Goal: Task Accomplishment & Management: Manage account settings

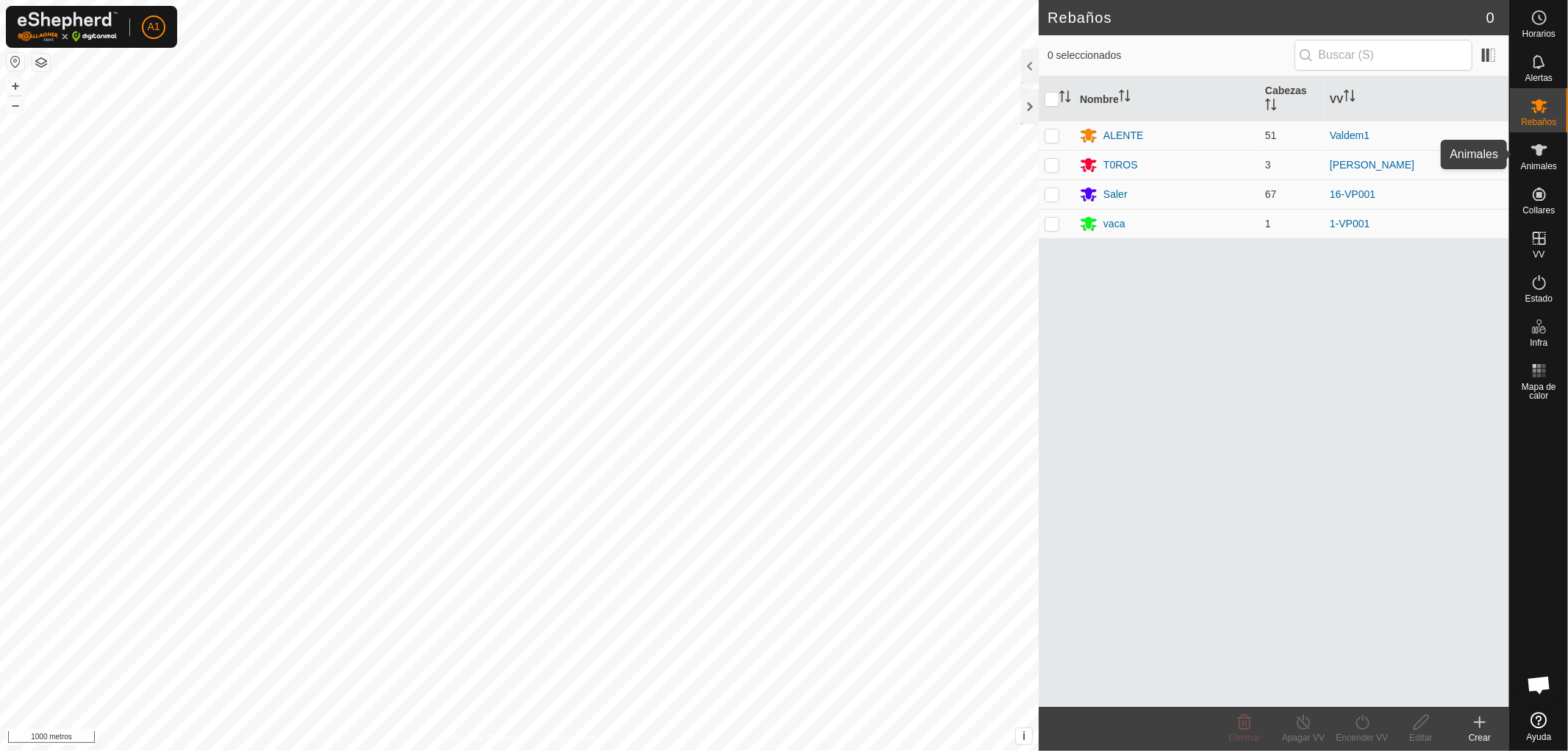
click at [1537, 159] on es-animals-svg-icon at bounding box center [1540, 150] width 26 height 24
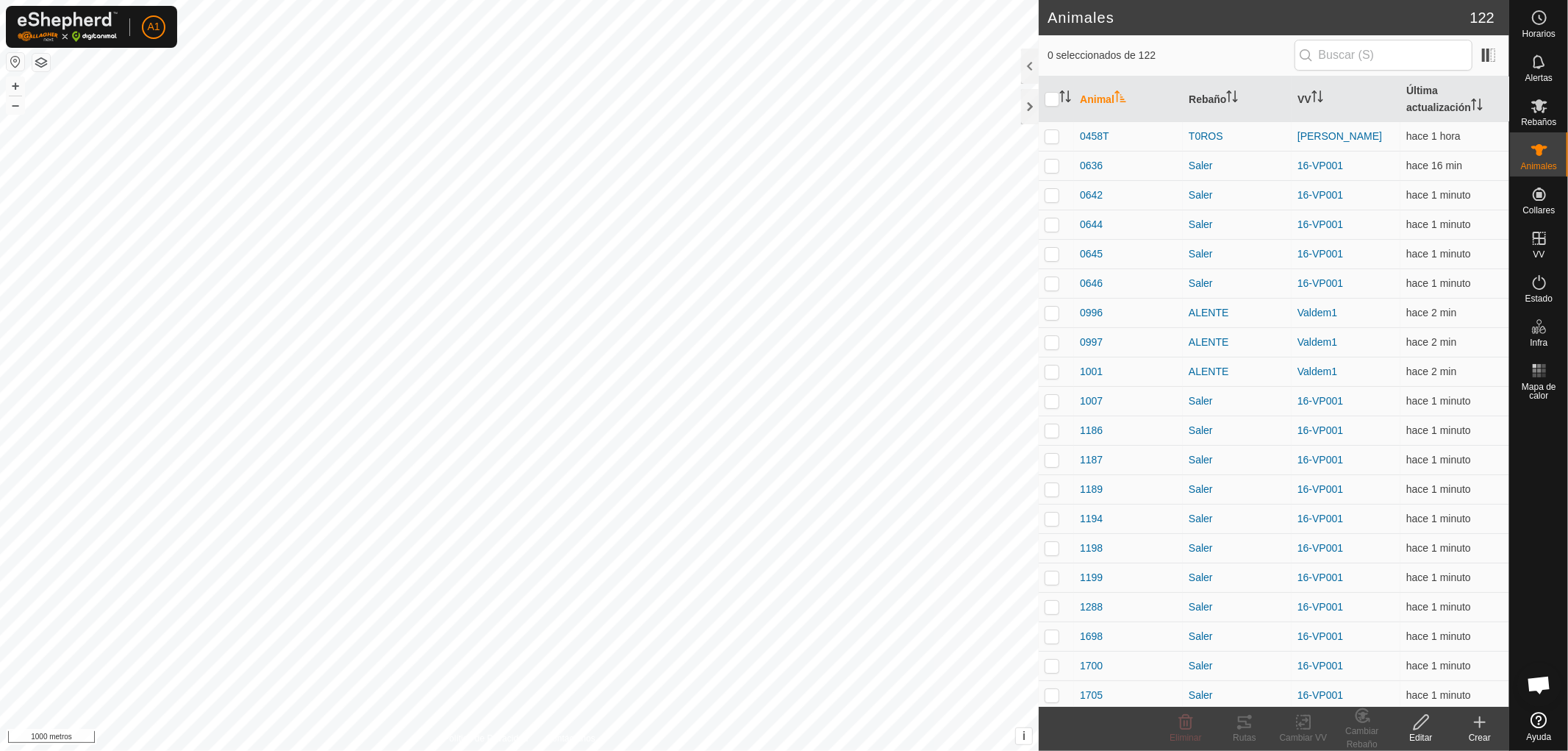
click at [1122, 95] on icon "Activar para ordenar" at bounding box center [1121, 96] width 12 height 12
click at [1116, 98] on icon "Activar para ordenar" at bounding box center [1120, 96] width 11 height 12
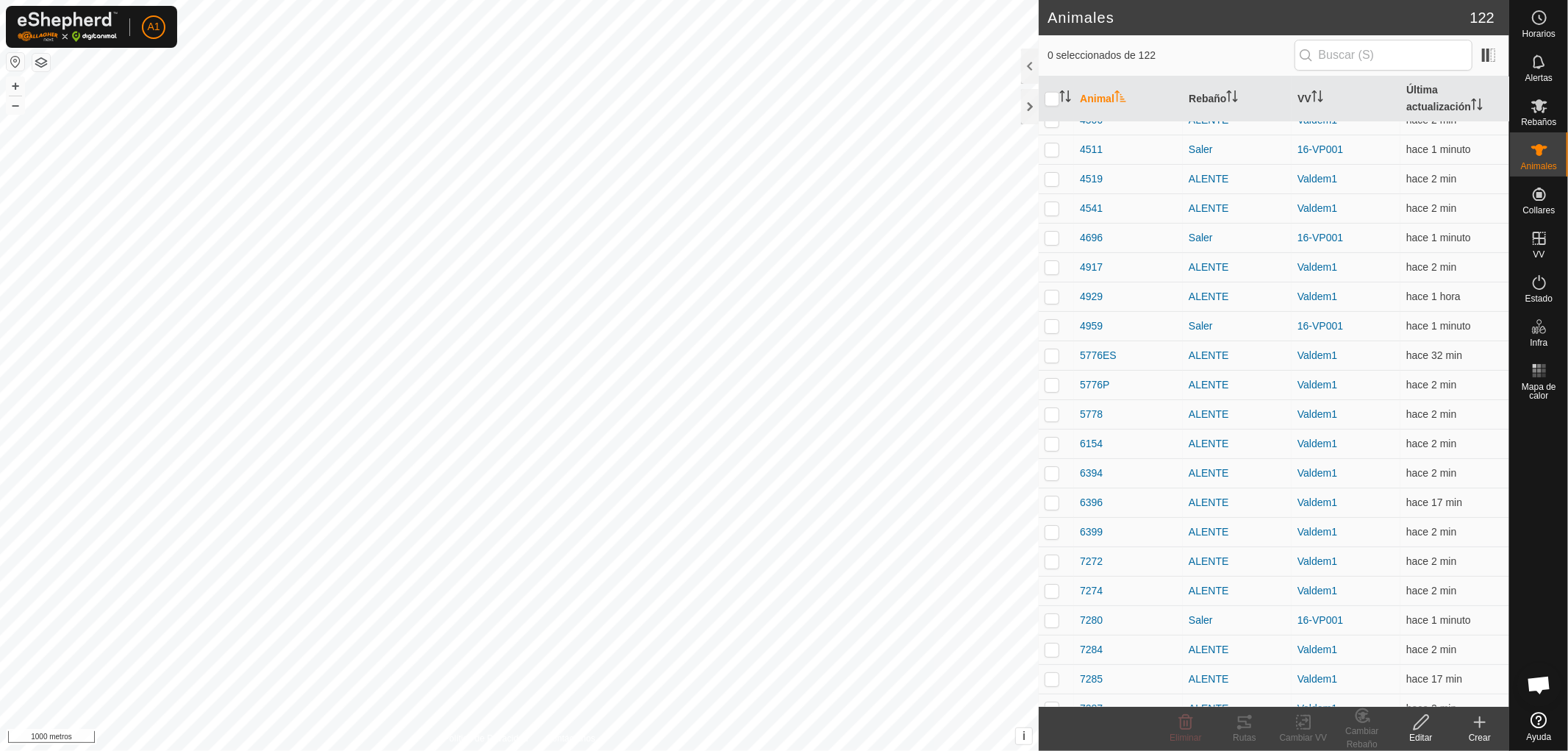
scroll to position [1699, 0]
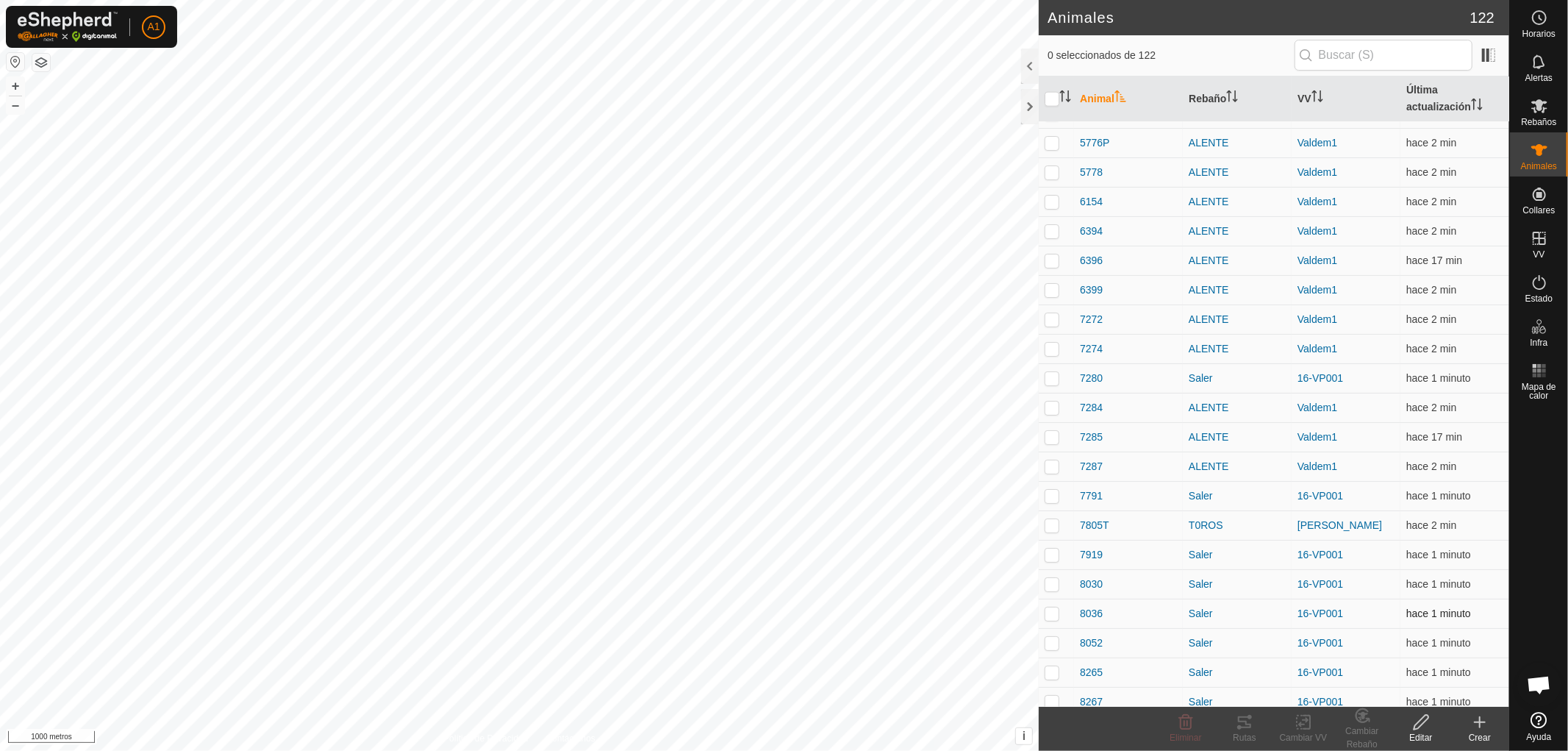
click at [1048, 609] on p-checkbox at bounding box center [1052, 613] width 15 height 12
checkbox input "true"
click at [1419, 735] on font "Editar" at bounding box center [1420, 737] width 23 height 10
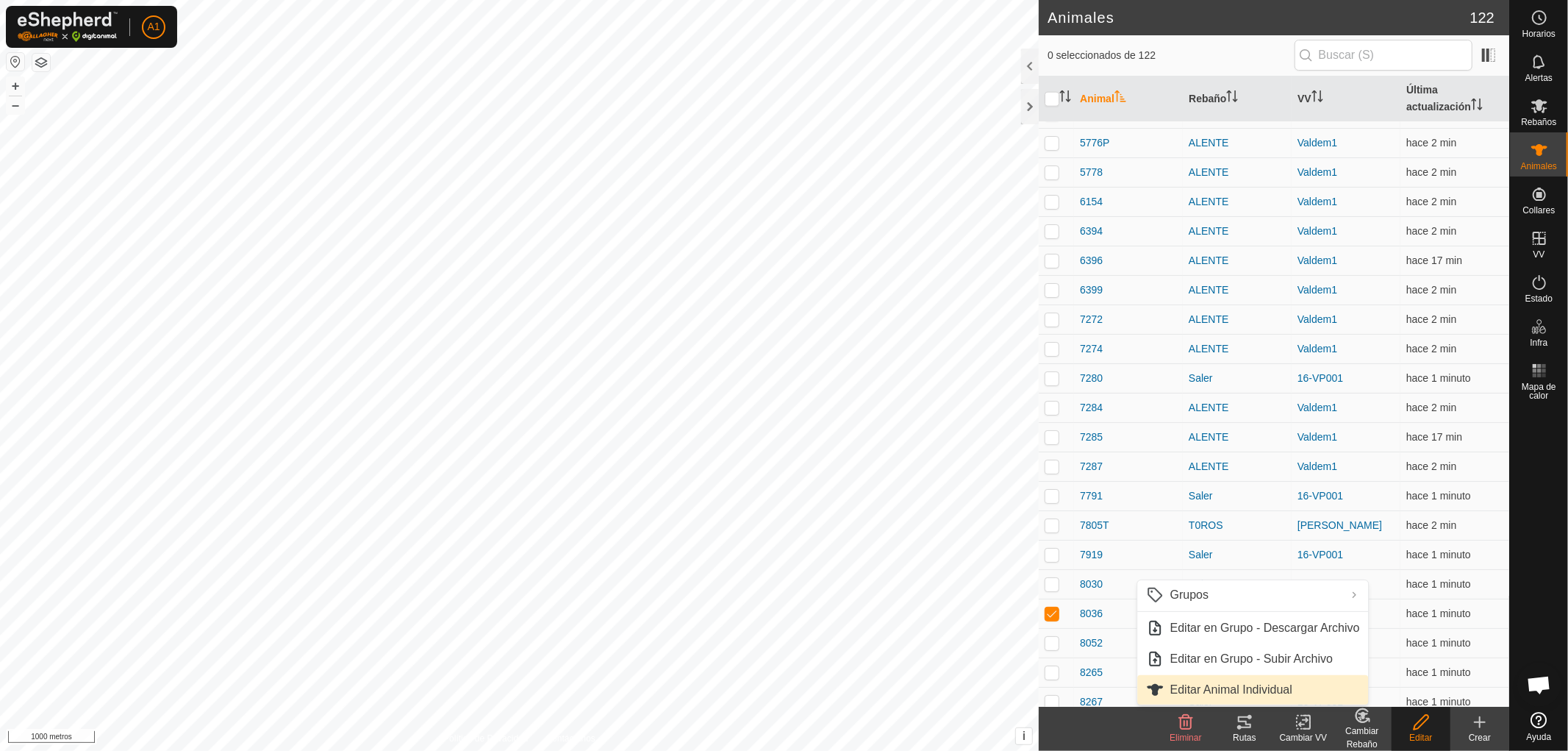
click at [1257, 687] on link "Editar Animal Individual" at bounding box center [1253, 689] width 230 height 29
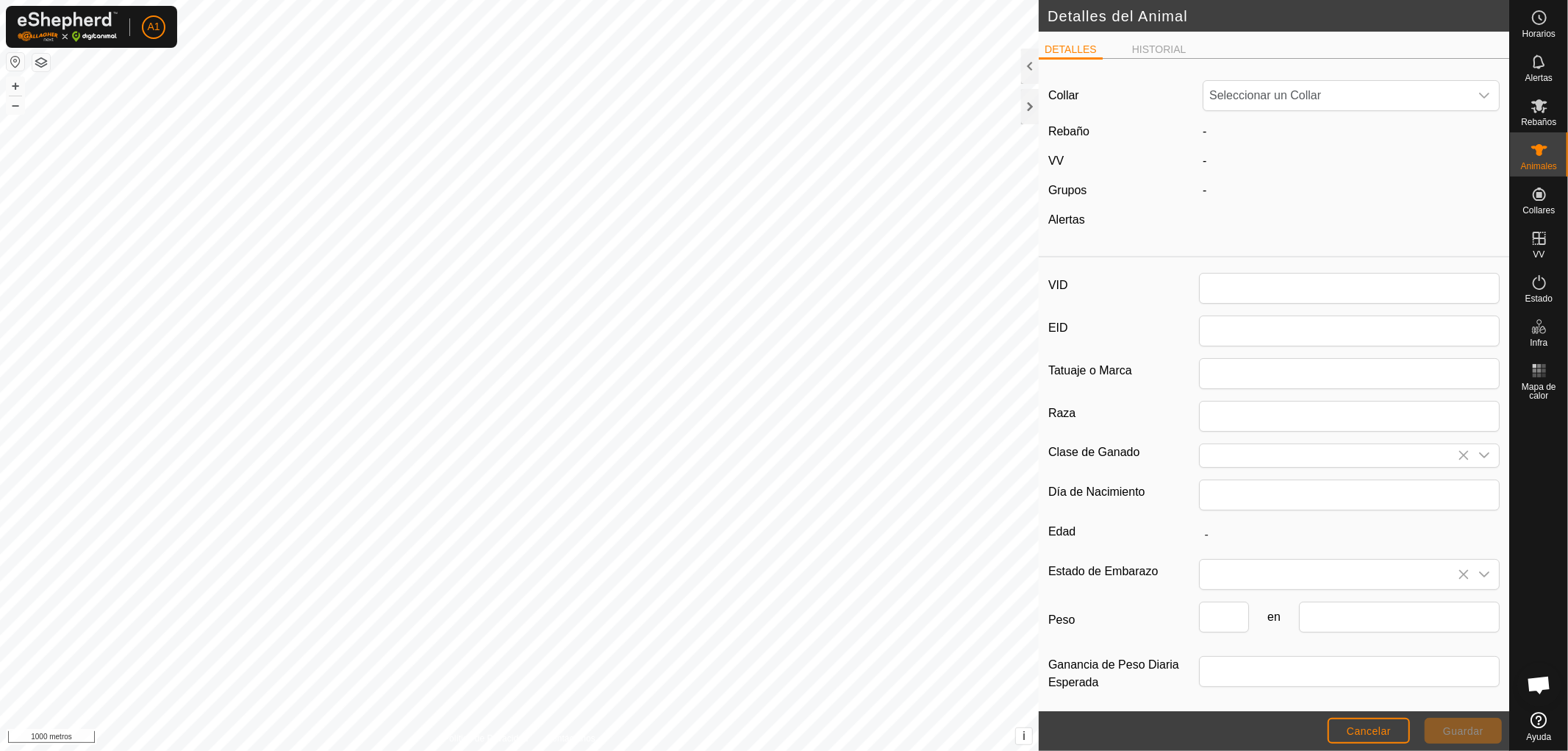
type input "8036"
type input "0"
click at [1151, 44] on font "HISTÓRICO" at bounding box center [1161, 49] width 57 height 12
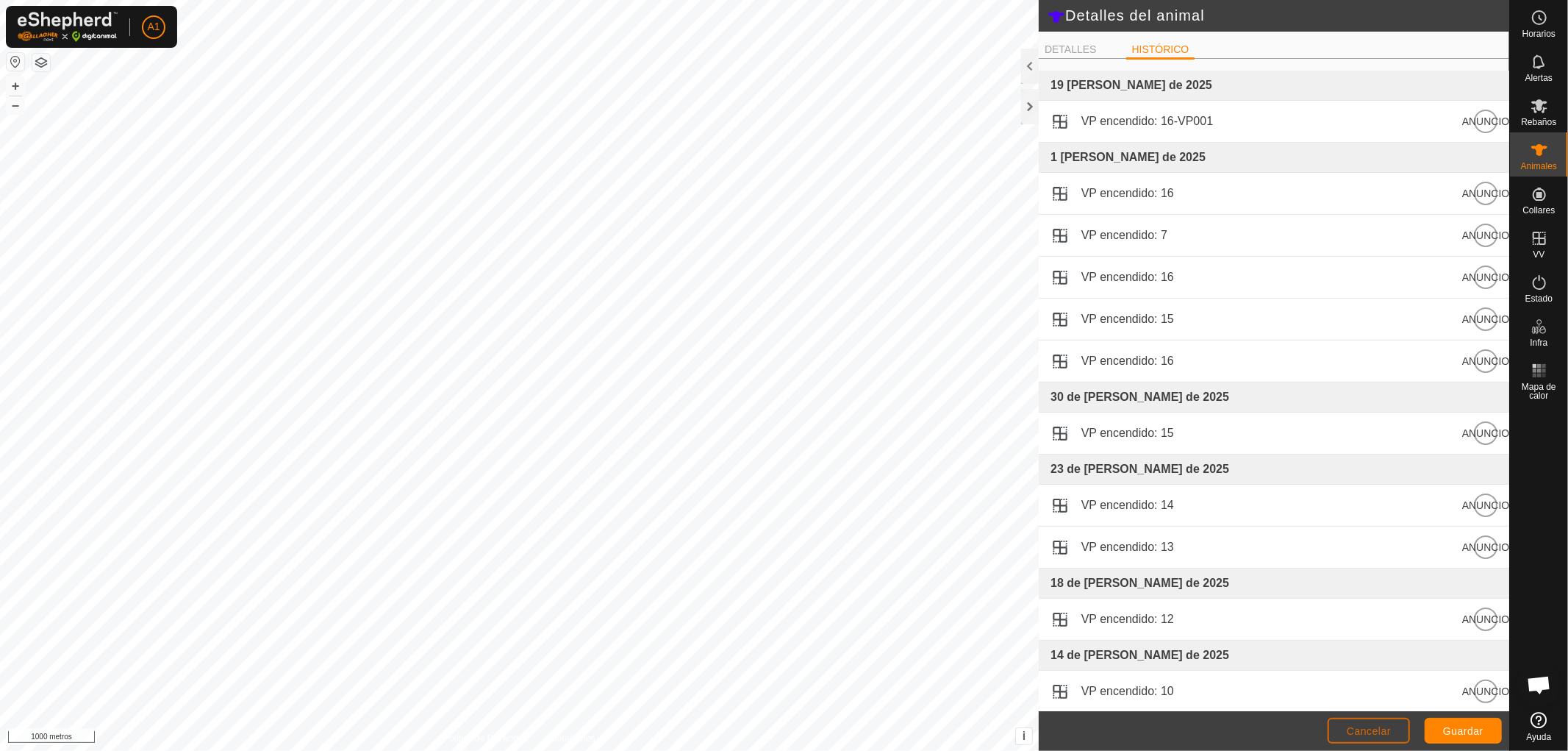
click at [1374, 728] on font "Cancelar" at bounding box center [1369, 730] width 44 height 12
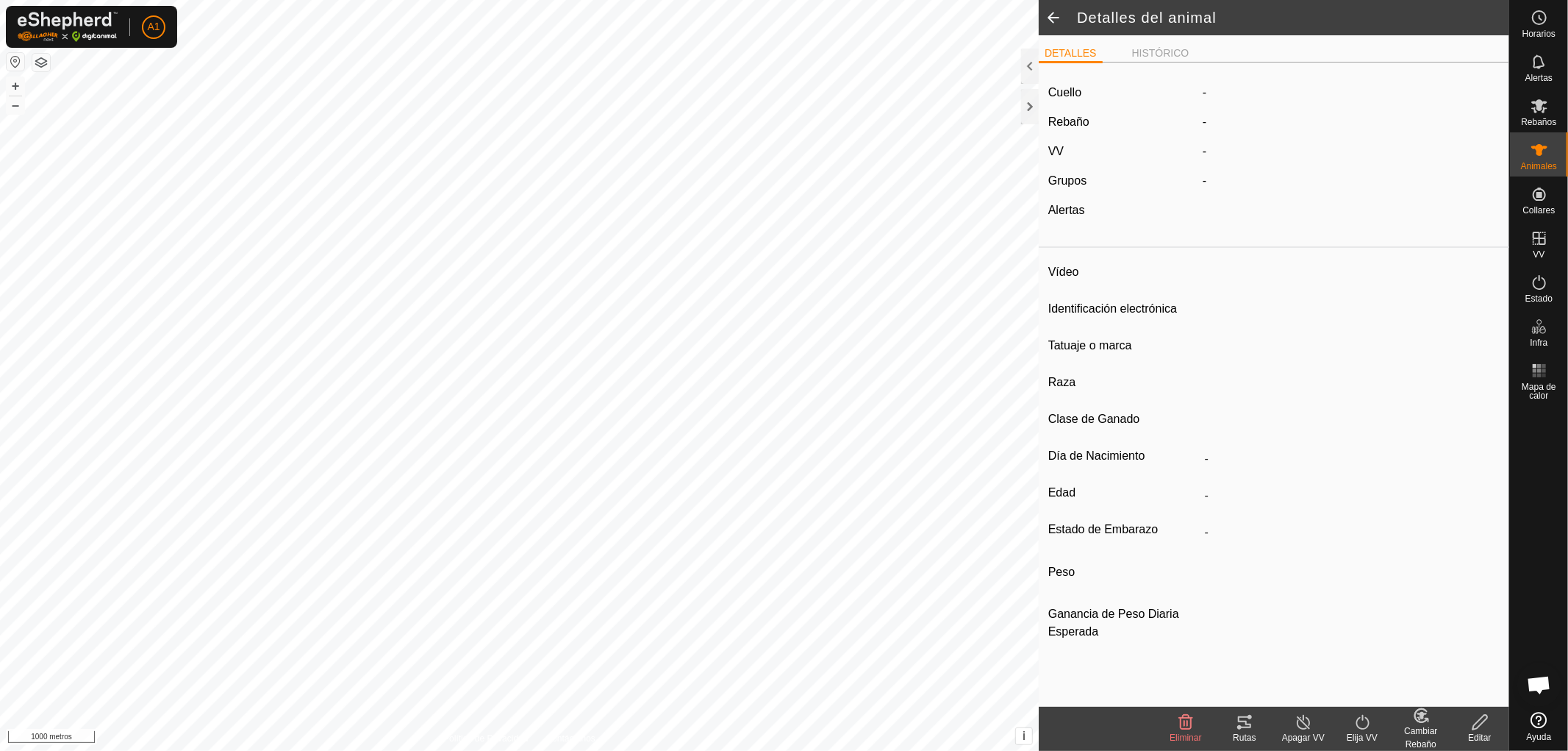
type input "8036"
type input "-"
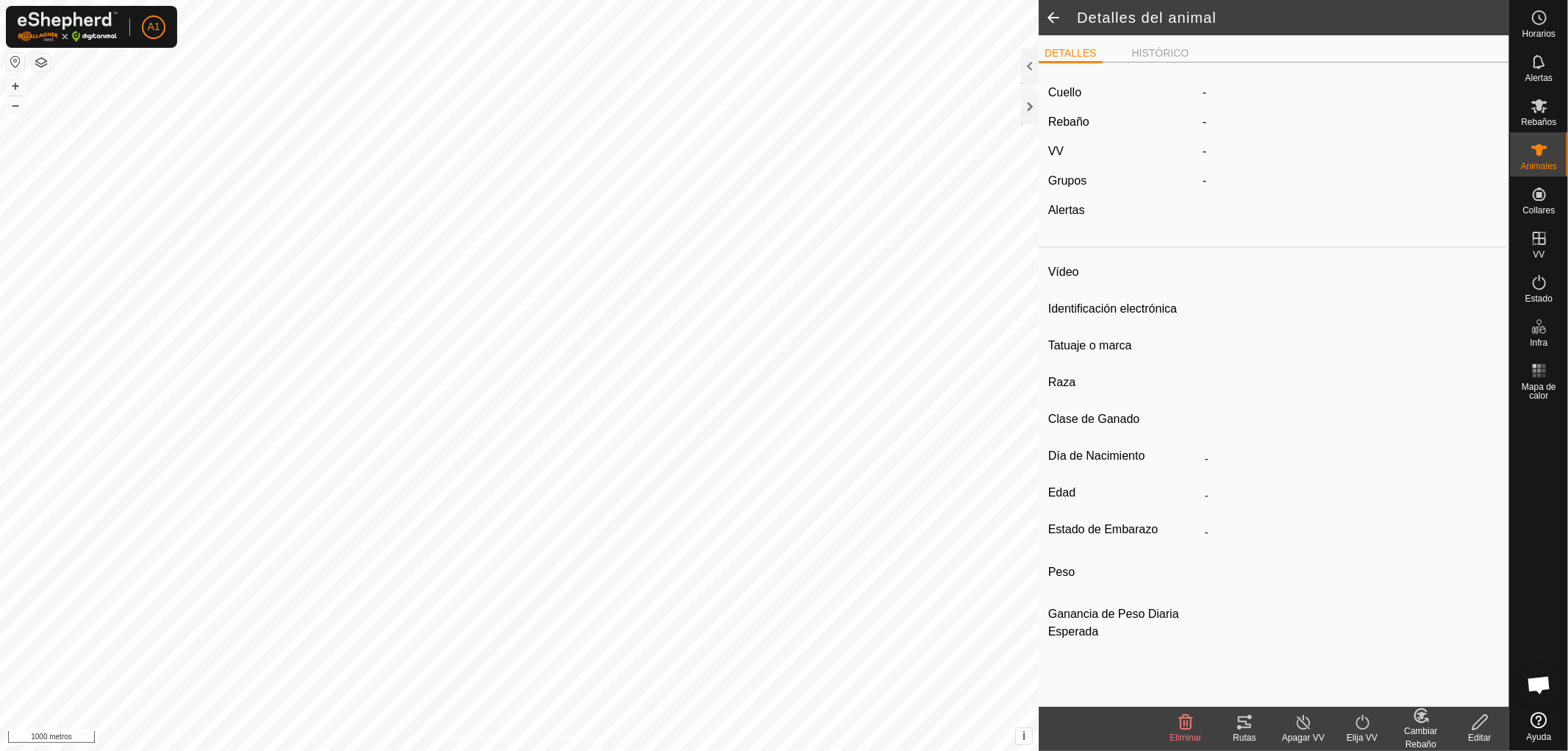
type input "0 kg"
type input "-"
click at [1537, 145] on icon at bounding box center [1540, 150] width 16 height 12
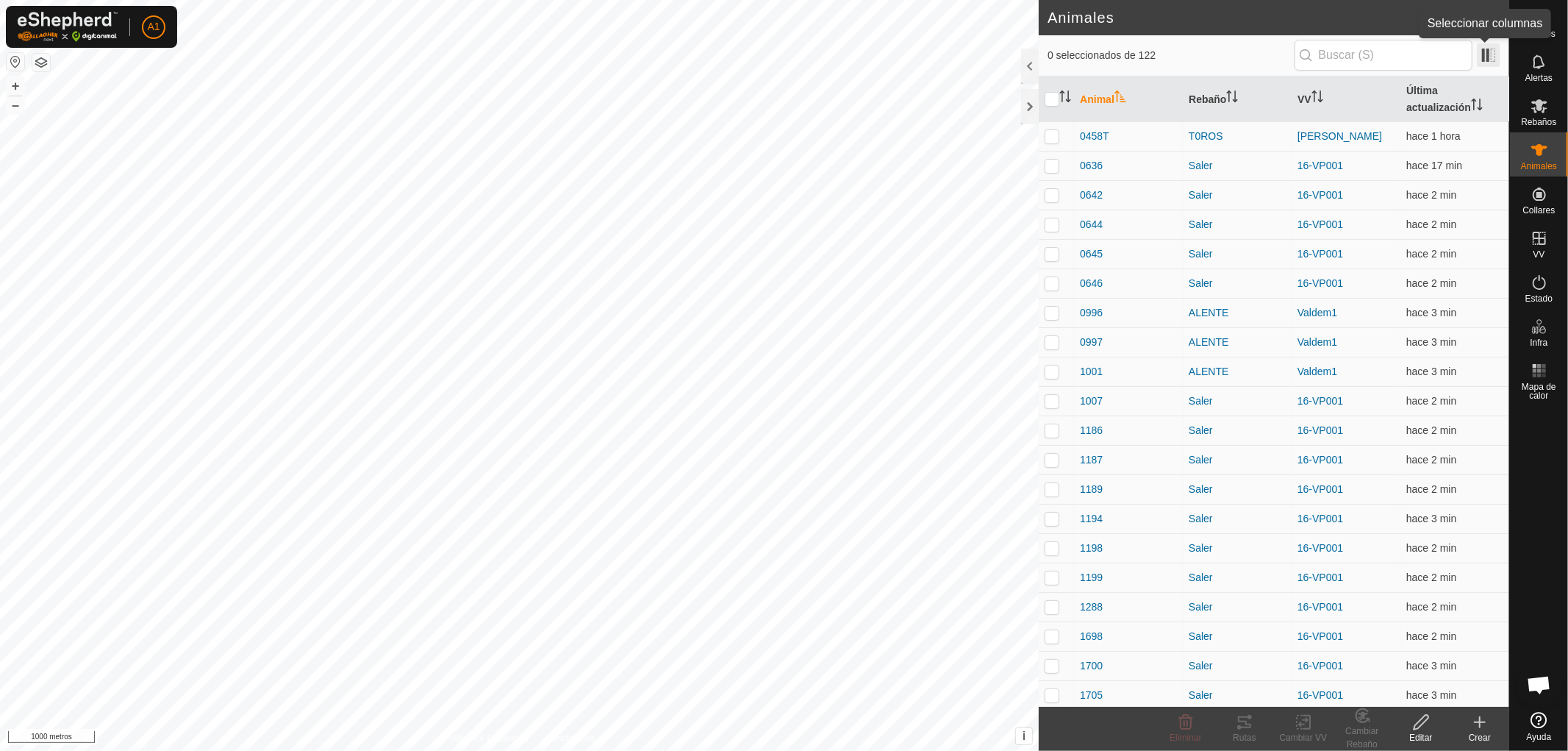
click at [1491, 50] on span at bounding box center [1489, 55] width 24 height 24
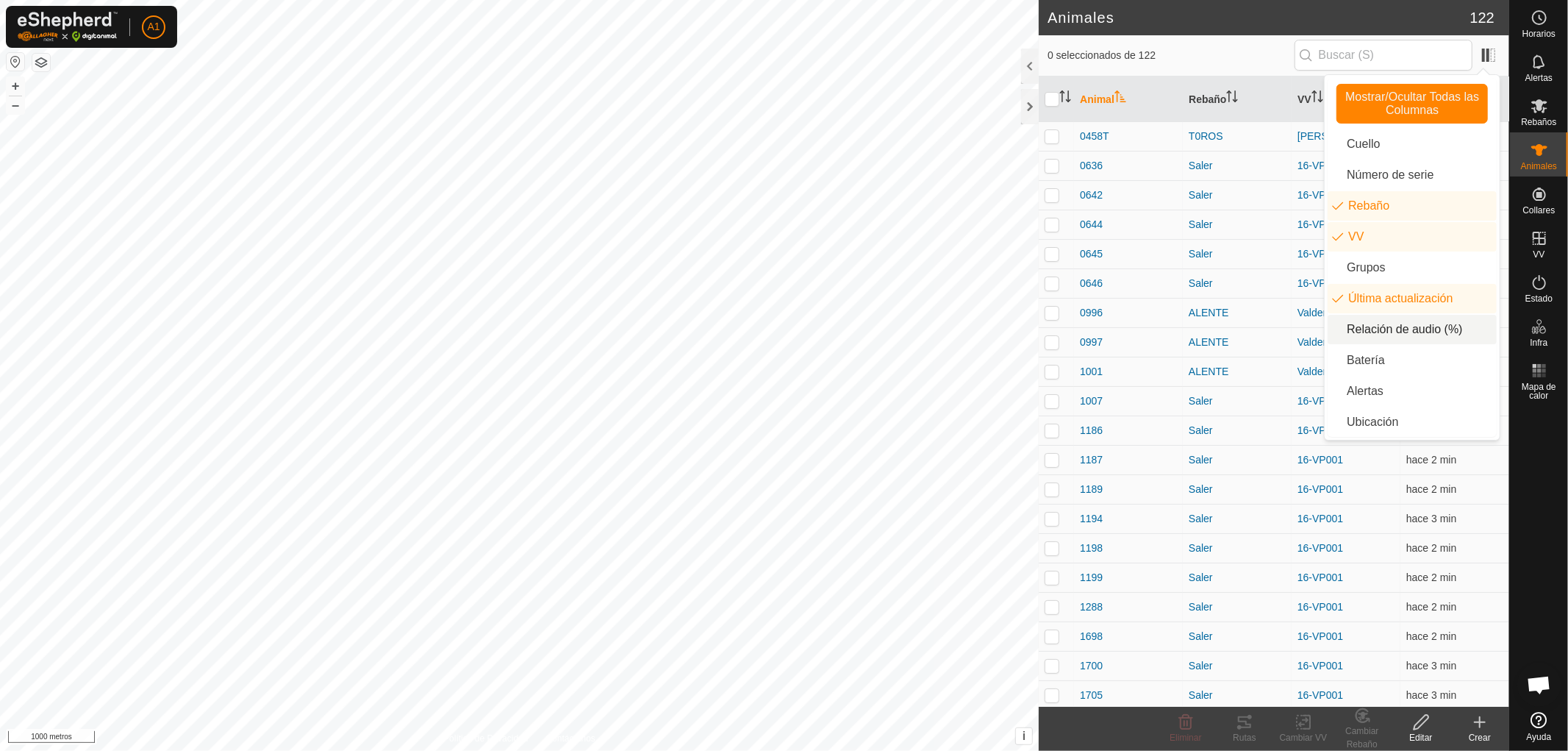
click at [1393, 327] on font "Relación de audio (%)" at bounding box center [1405, 328] width 116 height 13
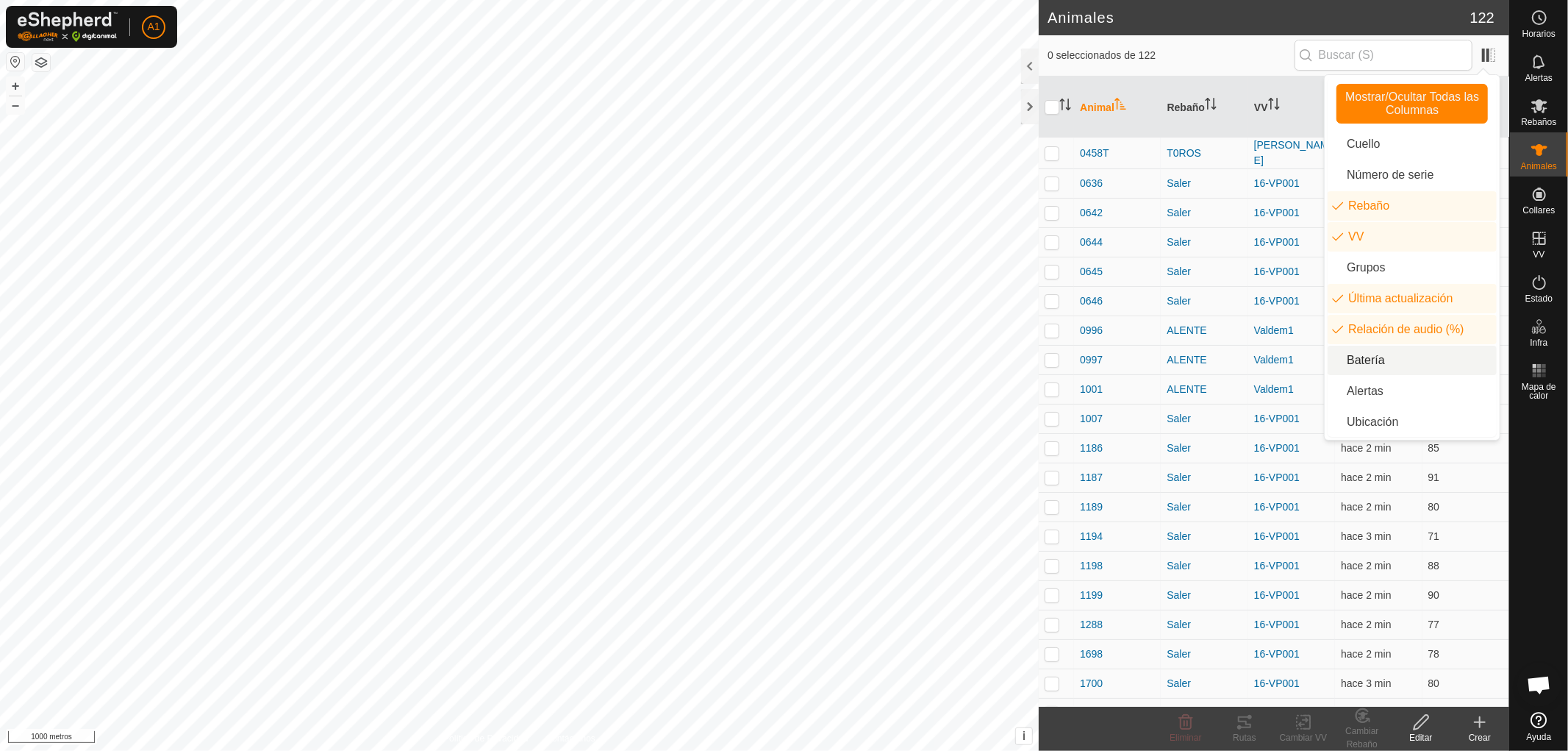
click at [1375, 362] on li "Batería" at bounding box center [1412, 360] width 169 height 29
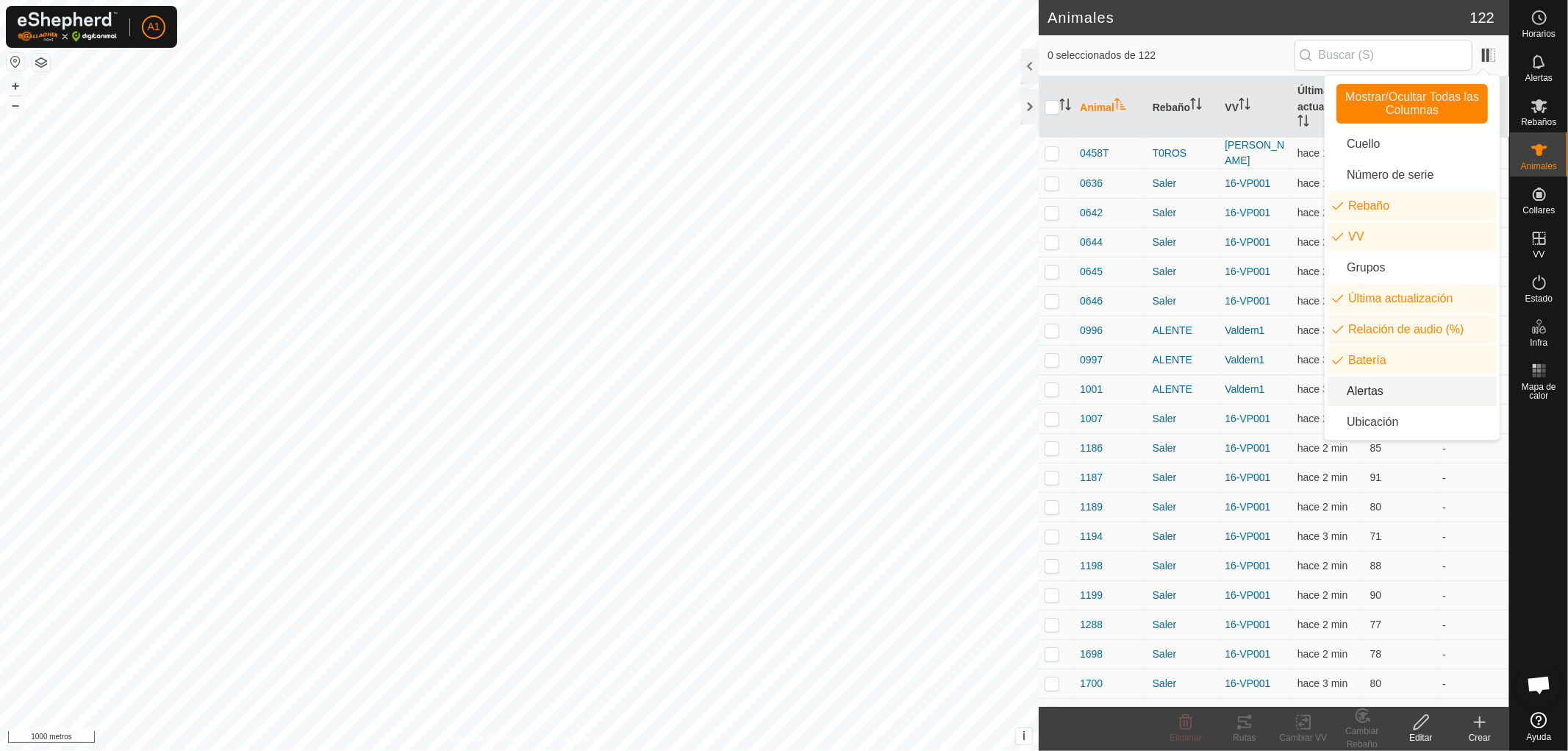
click at [1370, 389] on li "Alertas" at bounding box center [1412, 391] width 169 height 29
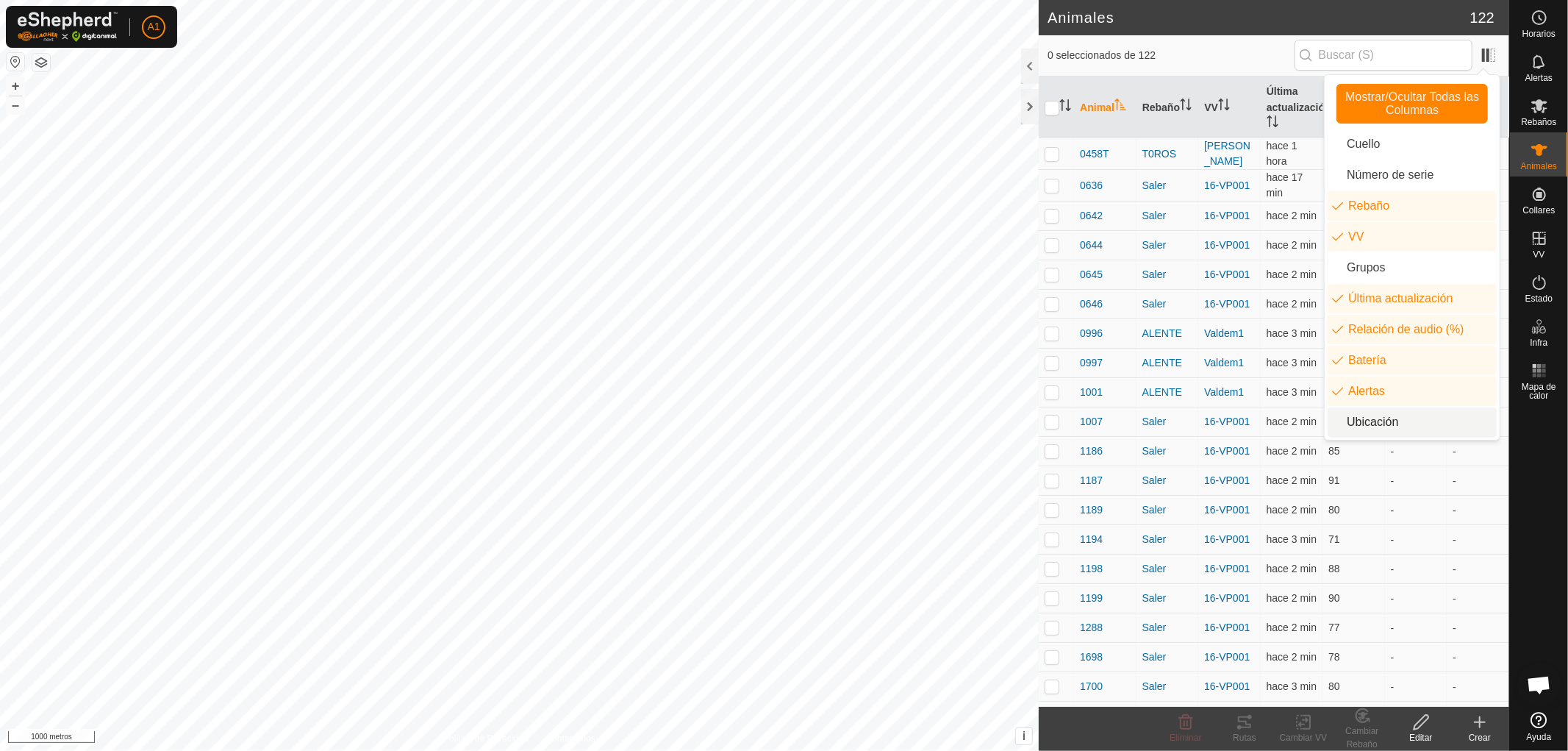
click at [1371, 419] on font "Ubicación" at bounding box center [1373, 422] width 51 height 13
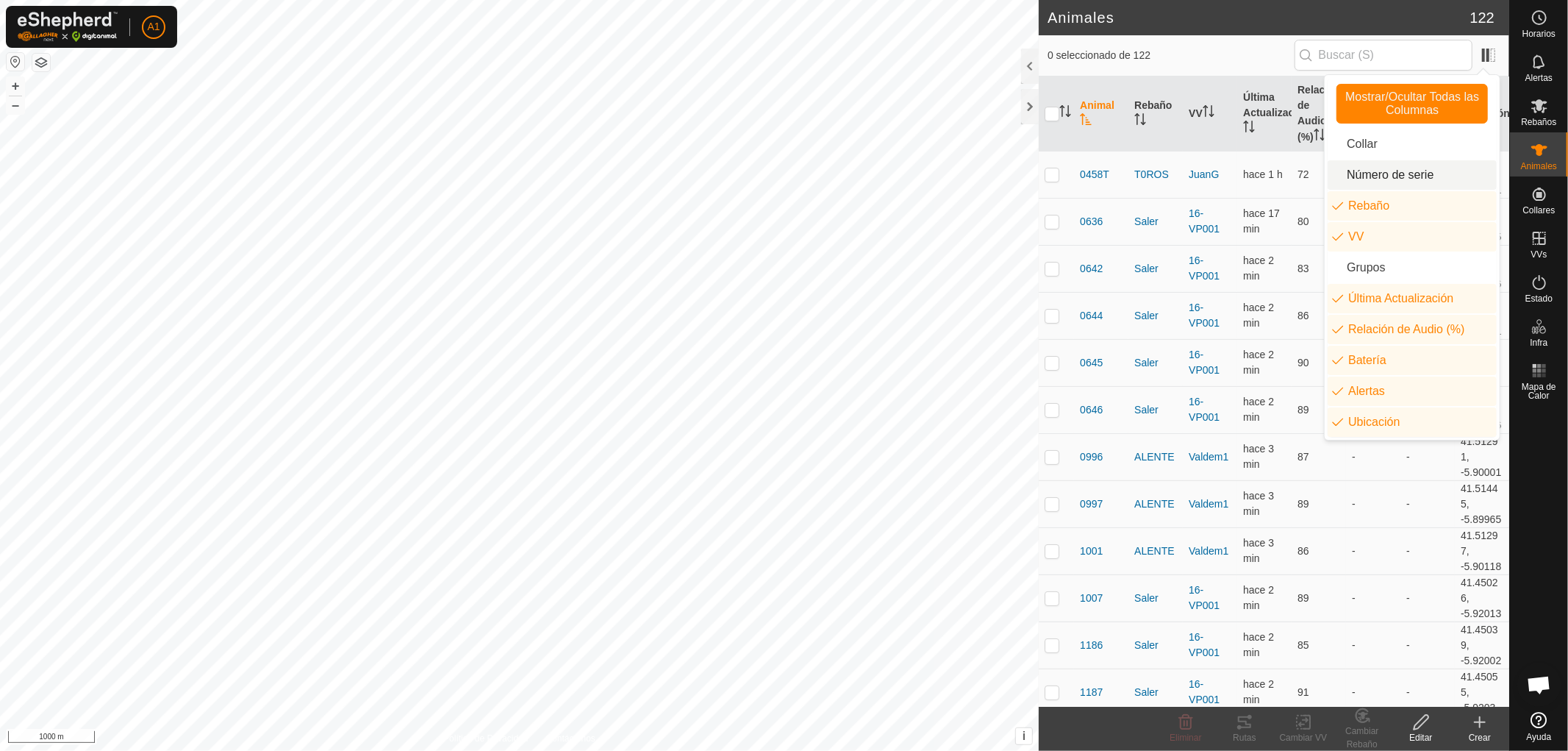
click at [1377, 170] on li "Número de serie" at bounding box center [1412, 175] width 169 height 29
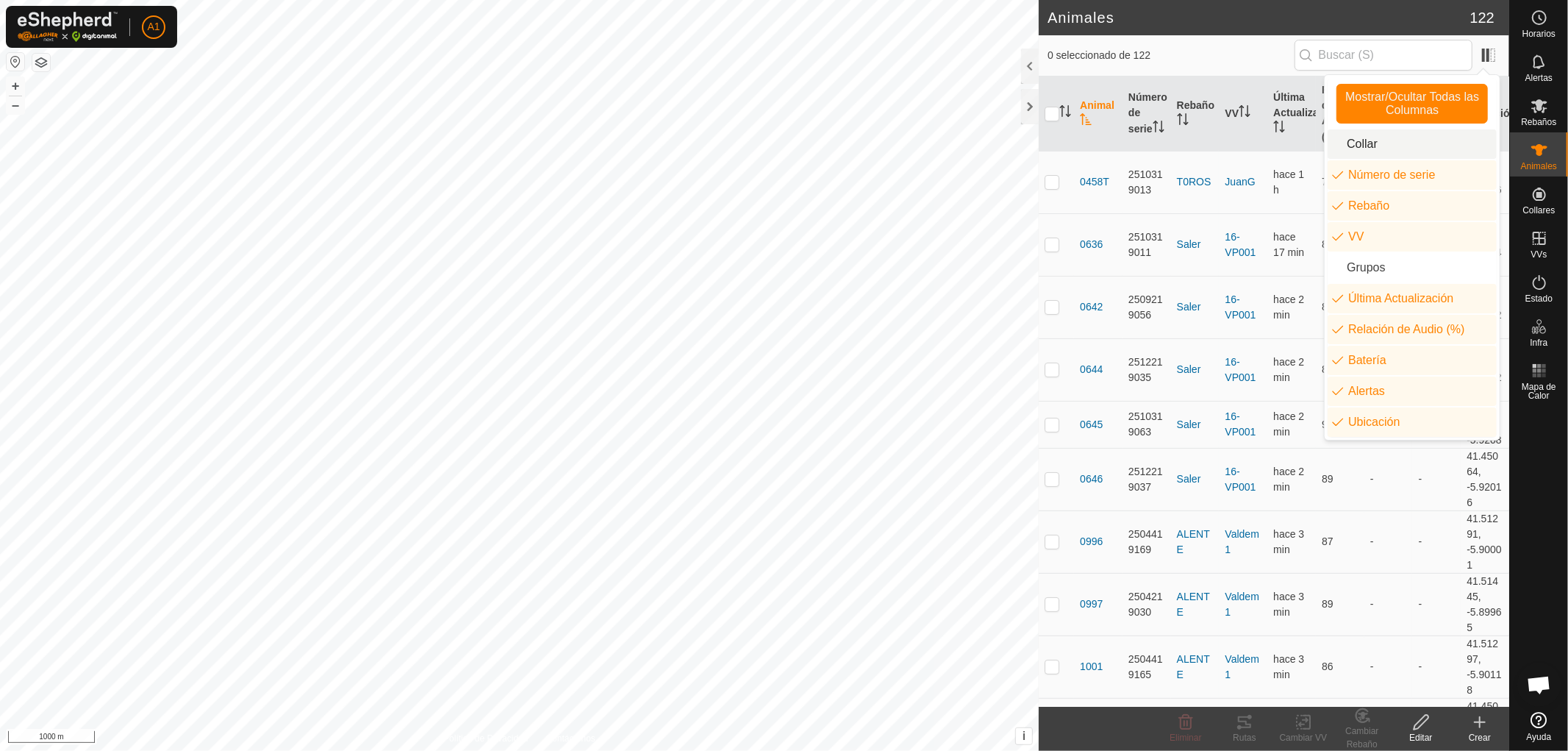
click at [1371, 141] on li "Collar" at bounding box center [1412, 144] width 169 height 29
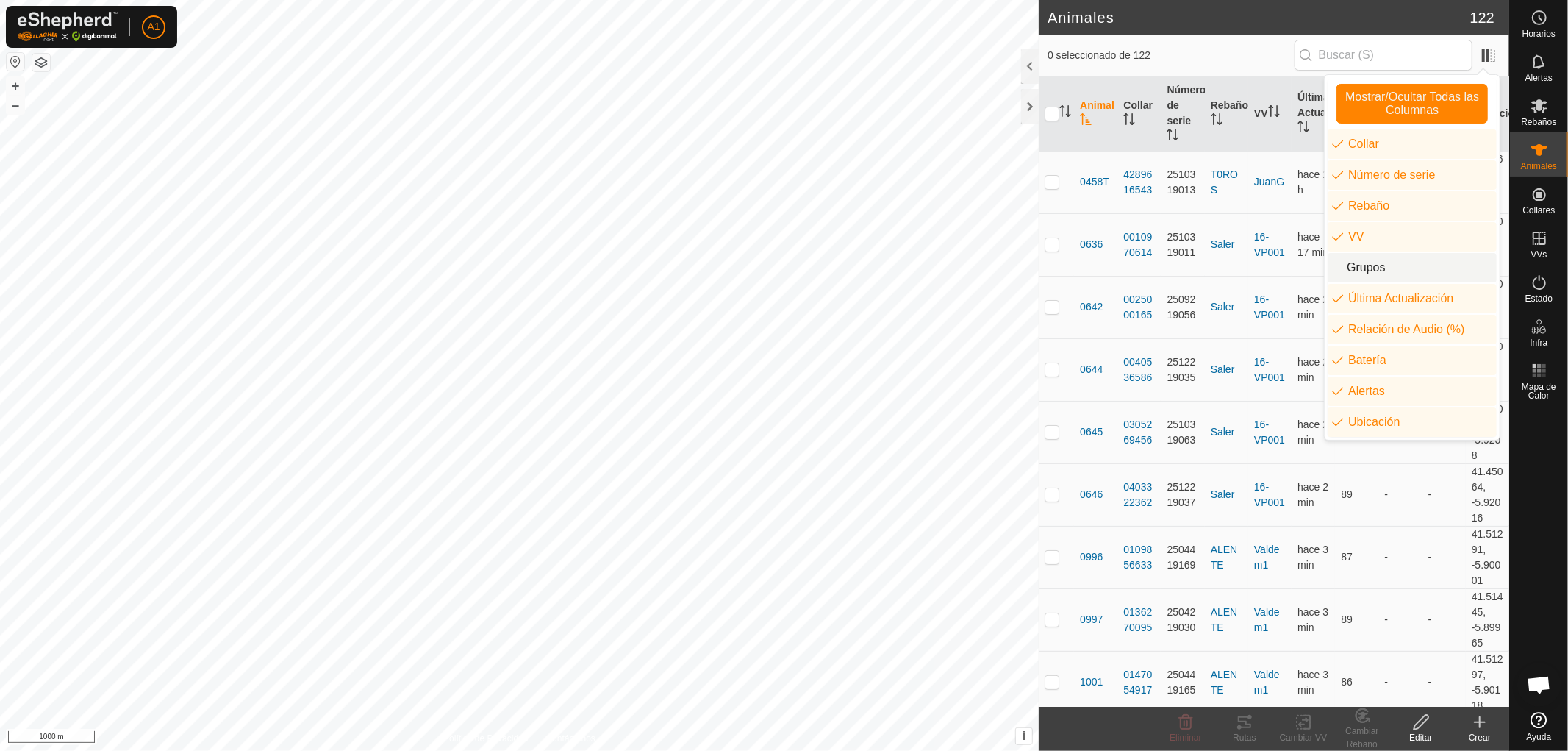
click at [1361, 263] on li "Grupos" at bounding box center [1412, 268] width 169 height 29
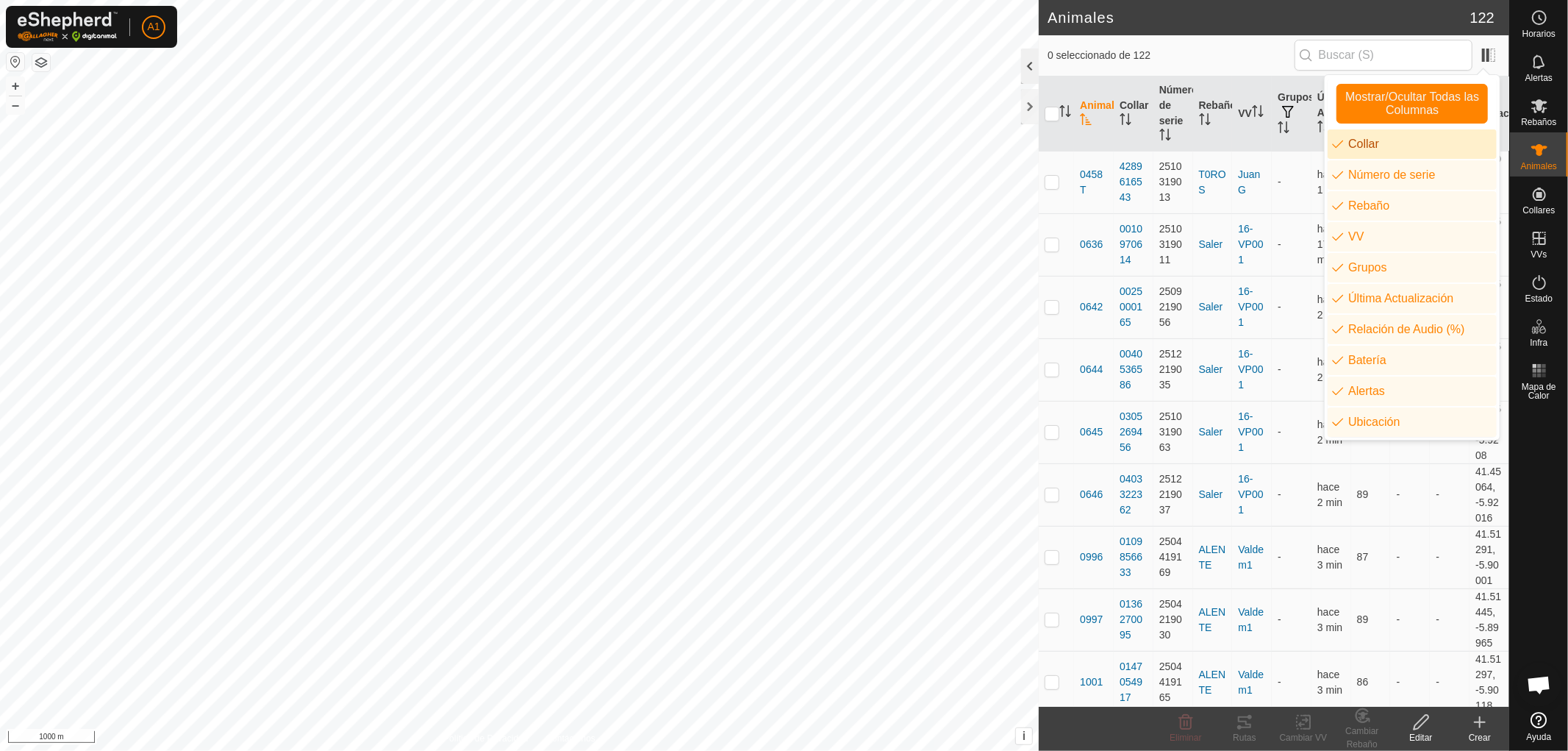
click at [1028, 66] on div at bounding box center [1031, 66] width 18 height 35
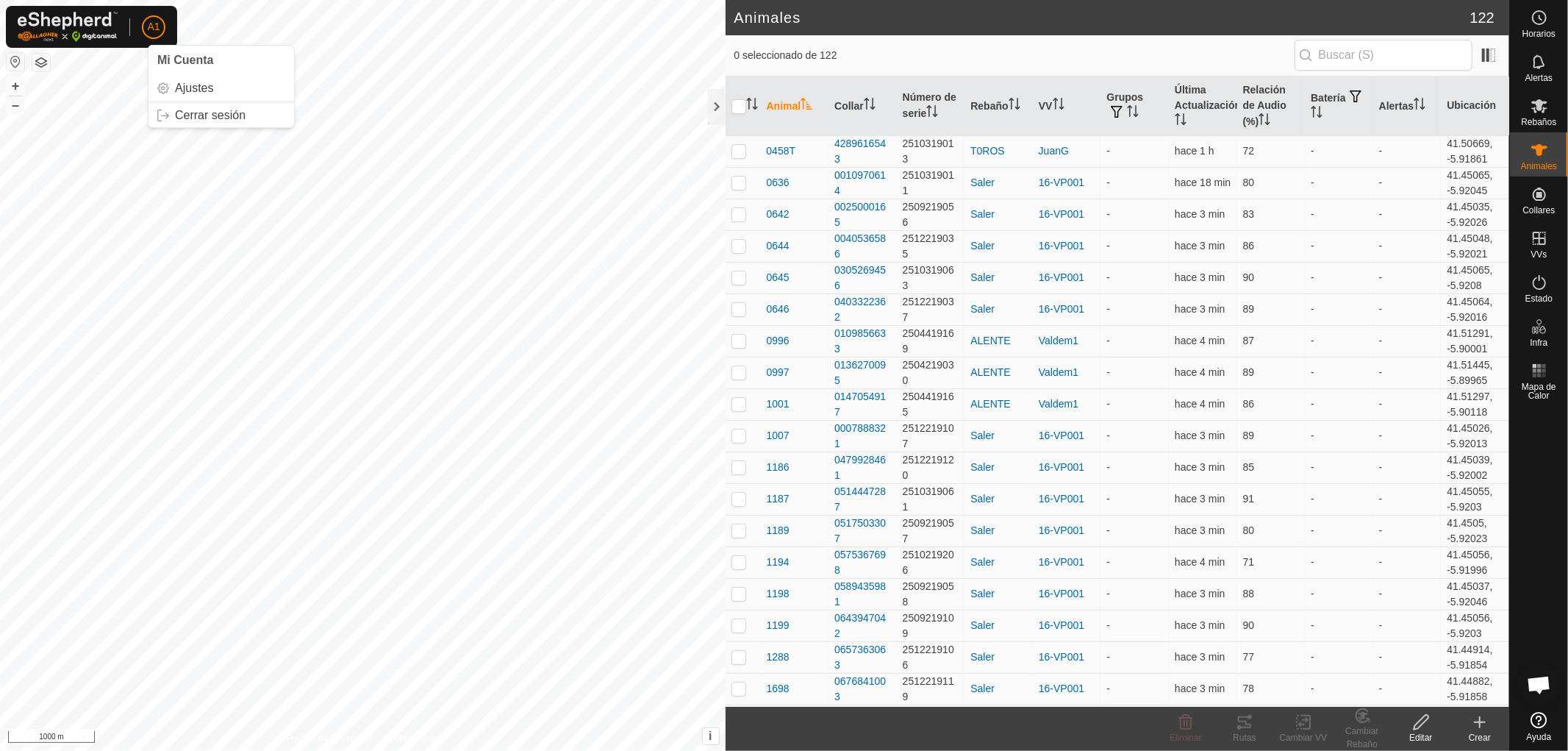
click at [152, 29] on span "A1" at bounding box center [153, 26] width 13 height 16
click at [203, 113] on link "Cerrar sesión" at bounding box center [221, 116] width 145 height 24
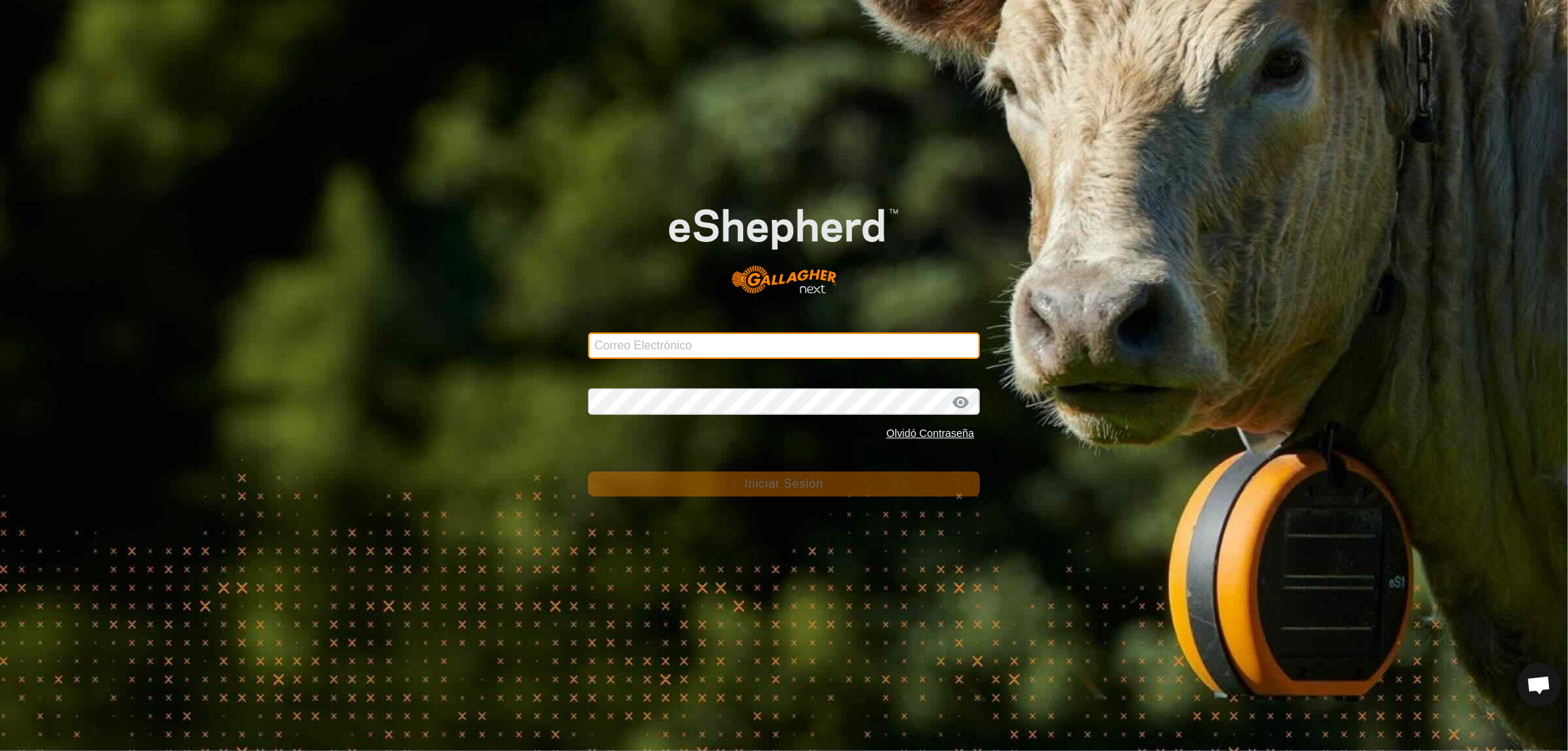
type input "[EMAIL_ADDRESS][DOMAIN_NAME]"
